Goal: Transaction & Acquisition: Purchase product/service

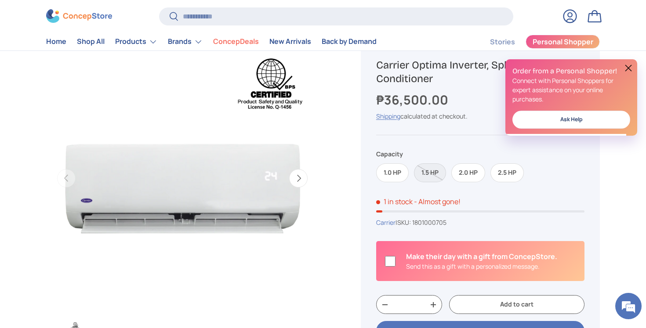
scroll to position [74, 0]
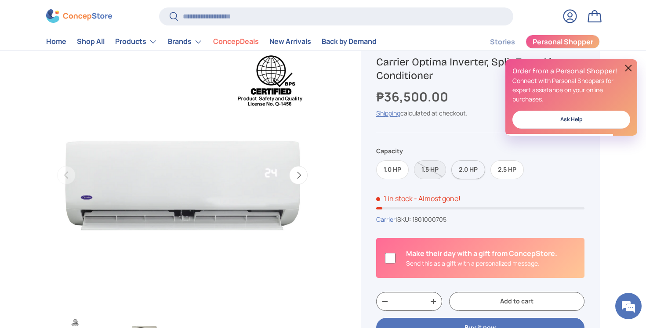
click at [474, 165] on label "2.0 HP" at bounding box center [468, 169] width 34 height 19
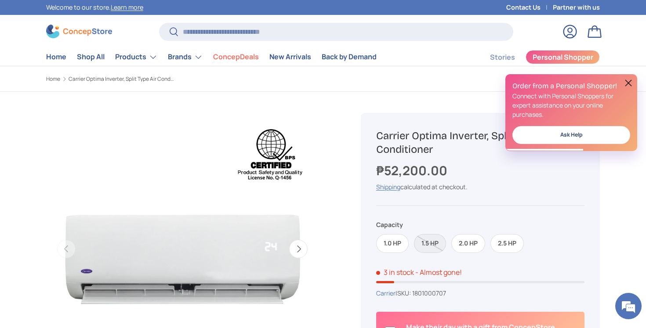
click at [630, 78] on button at bounding box center [628, 83] width 11 height 11
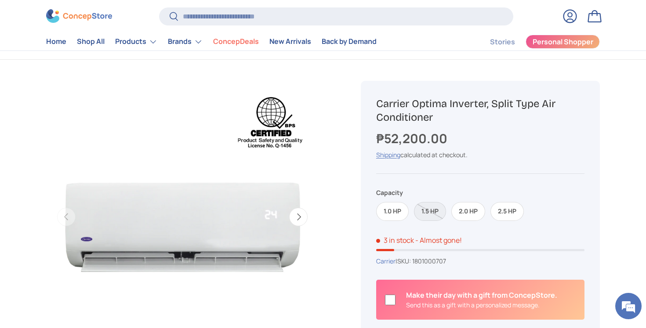
scroll to position [33, 0]
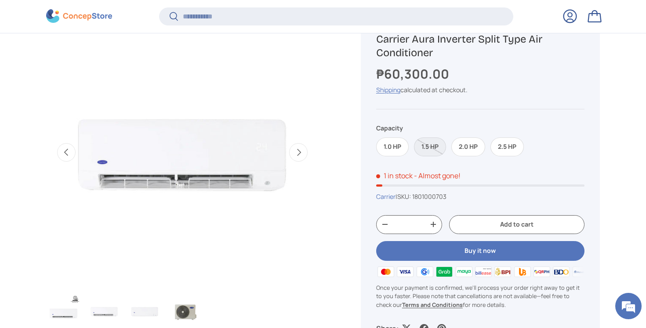
scroll to position [315, 0]
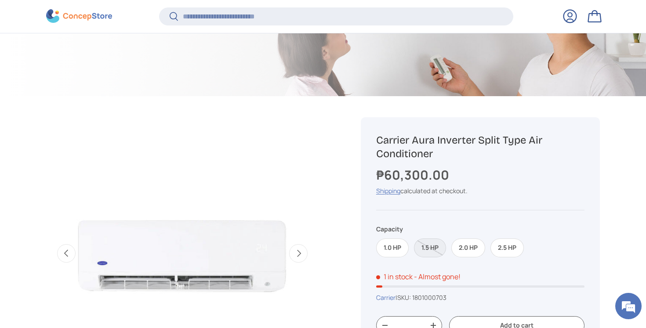
scroll to position [232, 0]
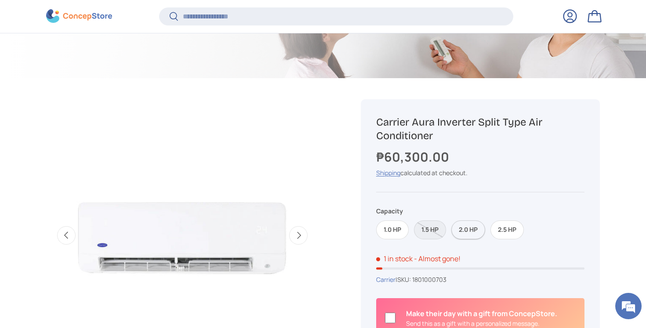
click at [472, 228] on label "2.0 HP" at bounding box center [468, 230] width 34 height 19
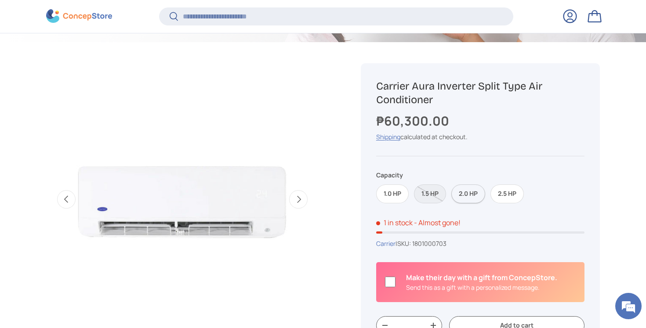
click at [466, 193] on label "2.0 HP" at bounding box center [468, 194] width 34 height 19
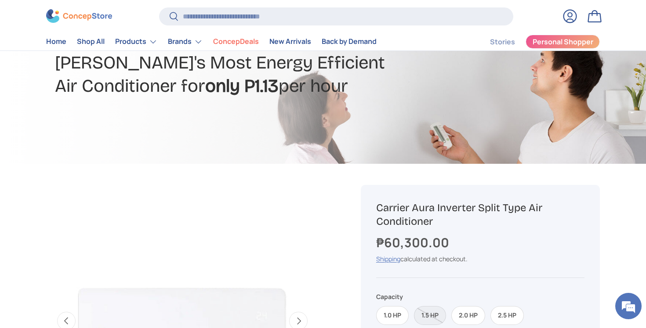
scroll to position [0, 0]
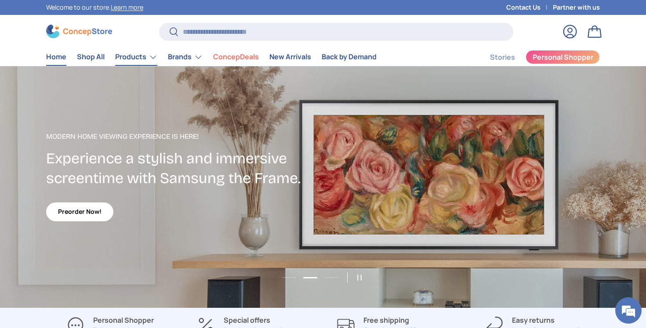
click at [135, 54] on link "Products" at bounding box center [136, 57] width 42 height 18
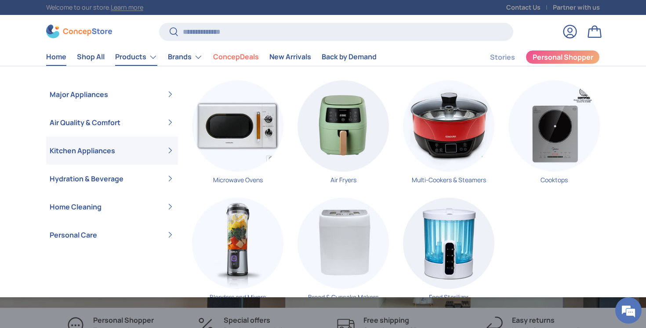
scroll to position [0, 1292]
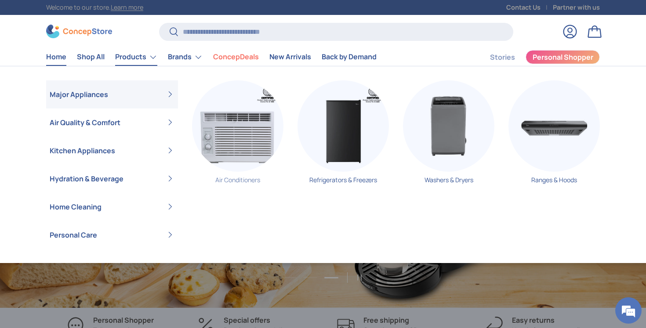
click at [250, 164] on img "Primary" at bounding box center [237, 125] width 91 height 91
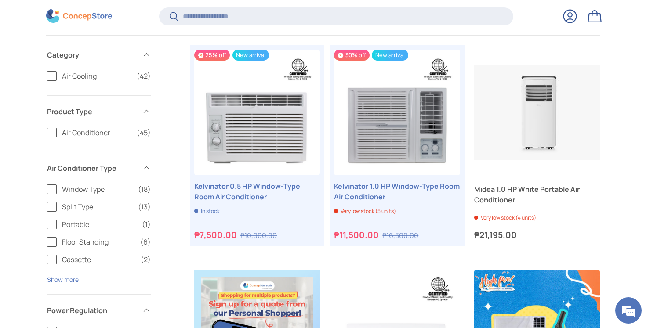
scroll to position [181, 0]
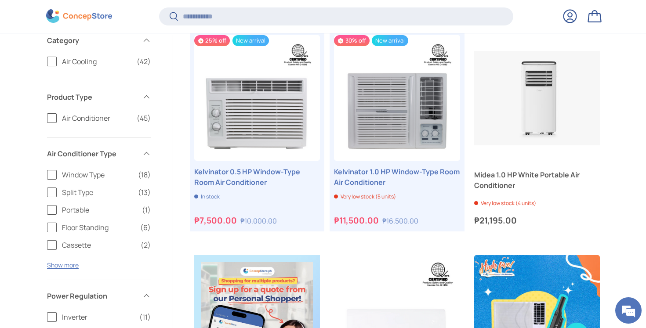
click at [53, 196] on label "Split Type (13)" at bounding box center [99, 192] width 104 height 11
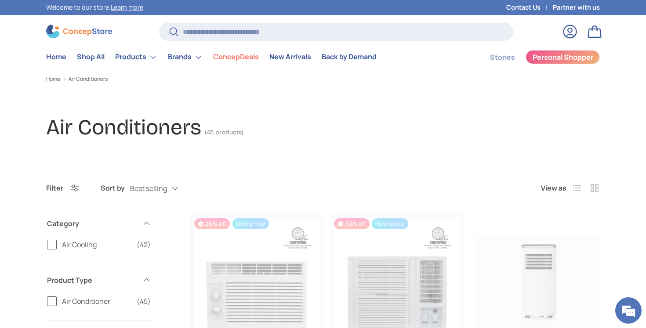
scroll to position [0, 0]
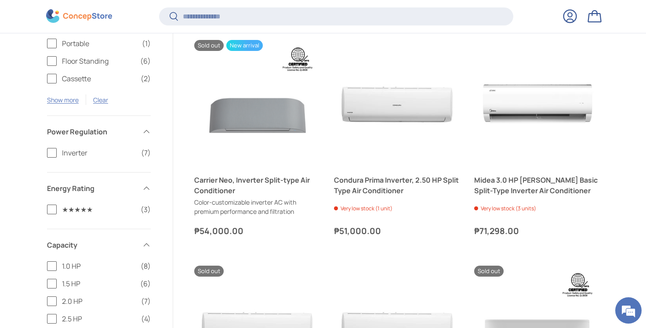
scroll to position [460, 0]
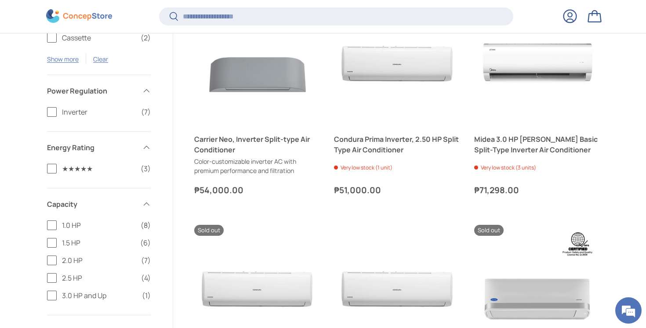
click at [54, 256] on label "2.0 HP (7)" at bounding box center [99, 260] width 104 height 11
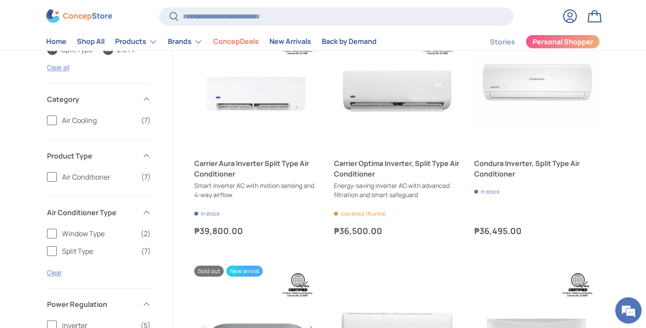
scroll to position [187, 0]
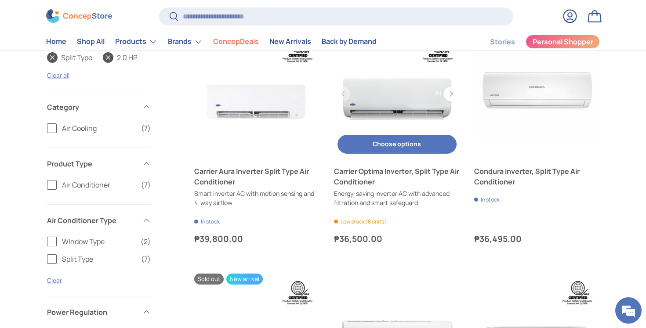
click at [386, 145] on button "Choose options Choose options" at bounding box center [396, 144] width 119 height 19
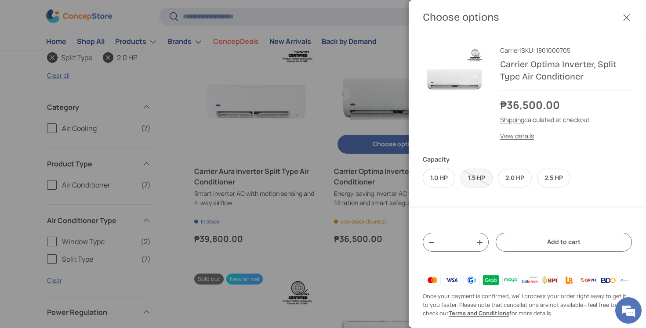
scroll to position [0, 0]
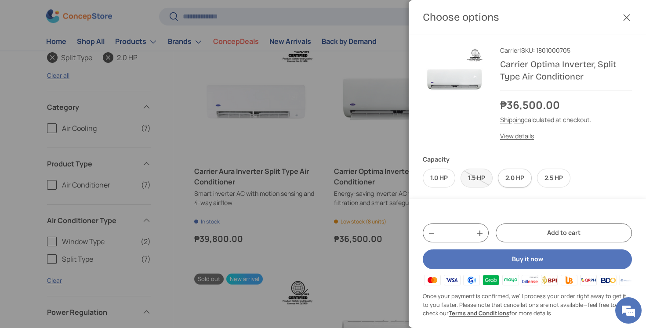
click at [514, 176] on label "2.0 HP" at bounding box center [515, 178] width 34 height 19
click at [630, 15] on button "Close" at bounding box center [626, 17] width 19 height 19
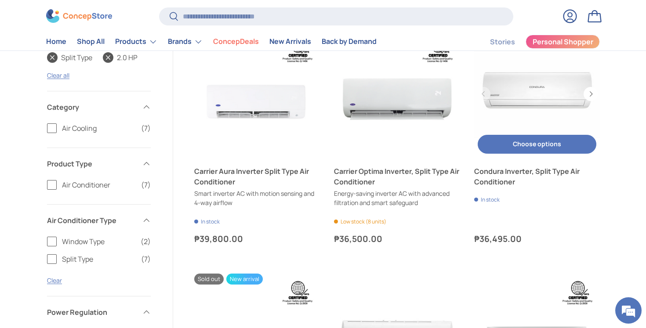
click at [523, 145] on button "Choose options Choose options" at bounding box center [537, 144] width 119 height 19
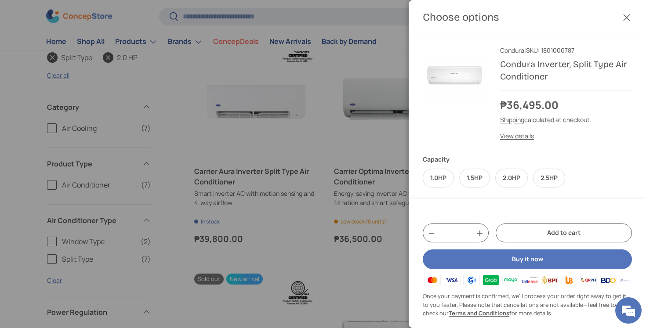
scroll to position [0, 0]
click at [508, 171] on label "2.0HP" at bounding box center [511, 178] width 33 height 19
click at [505, 134] on link "View details" at bounding box center [517, 136] width 34 height 8
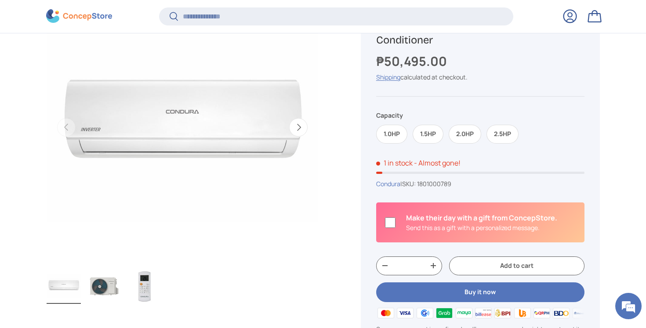
scroll to position [456, 0]
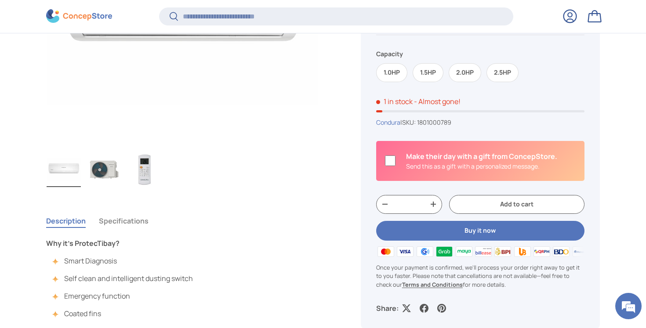
click at [109, 225] on button "Specifications" at bounding box center [124, 221] width 50 height 20
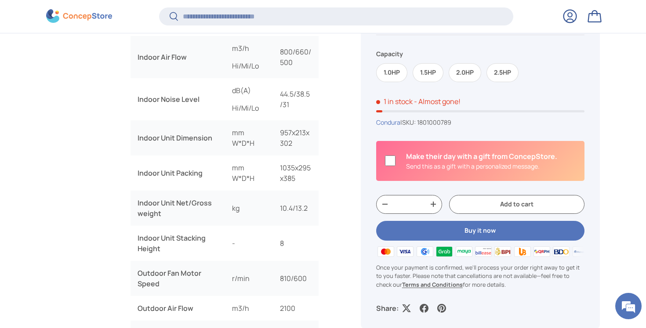
scroll to position [0, 0]
